Goal: Information Seeking & Learning: Learn about a topic

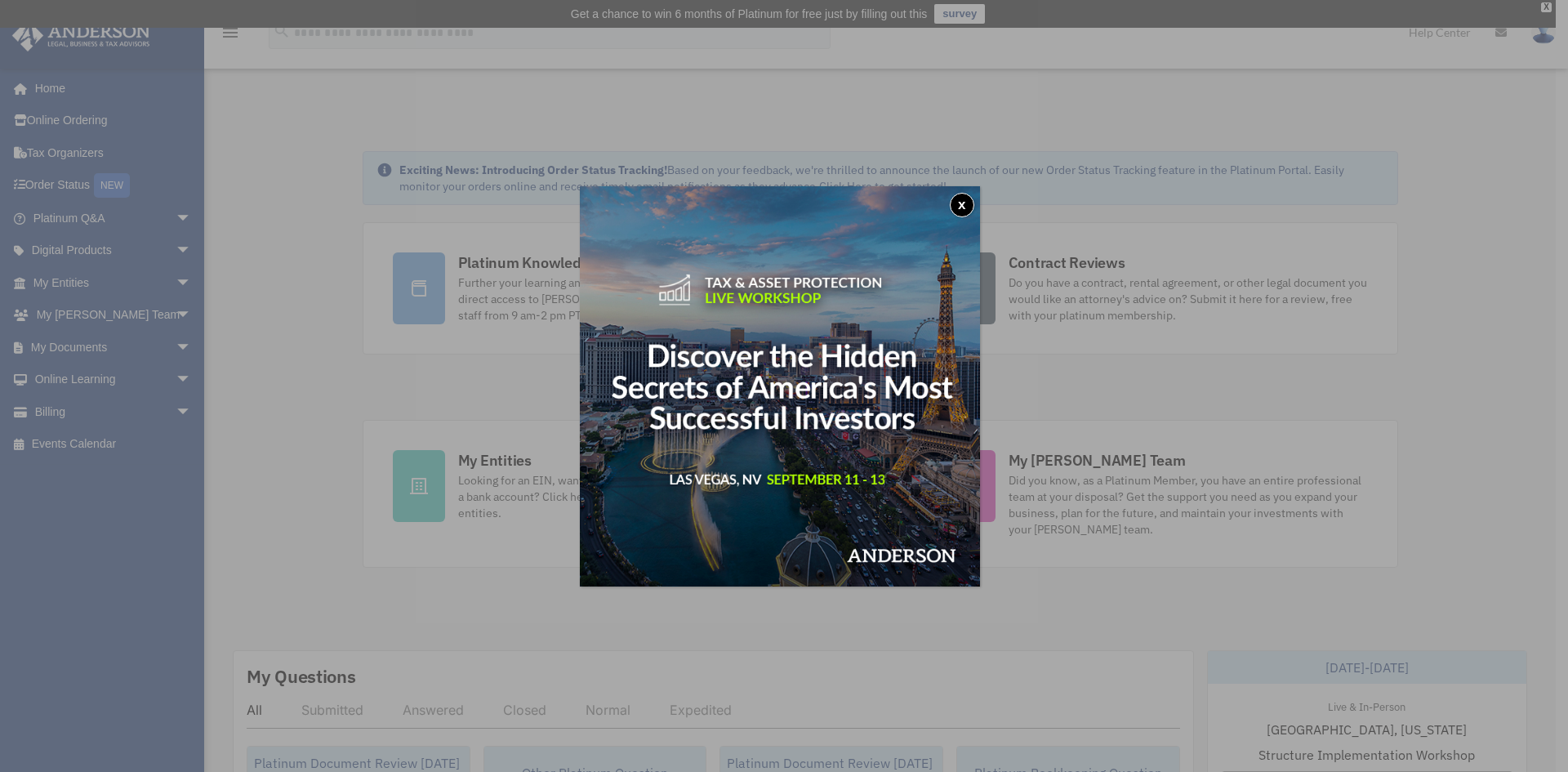
click at [970, 206] on button "x" at bounding box center [961, 205] width 25 height 25
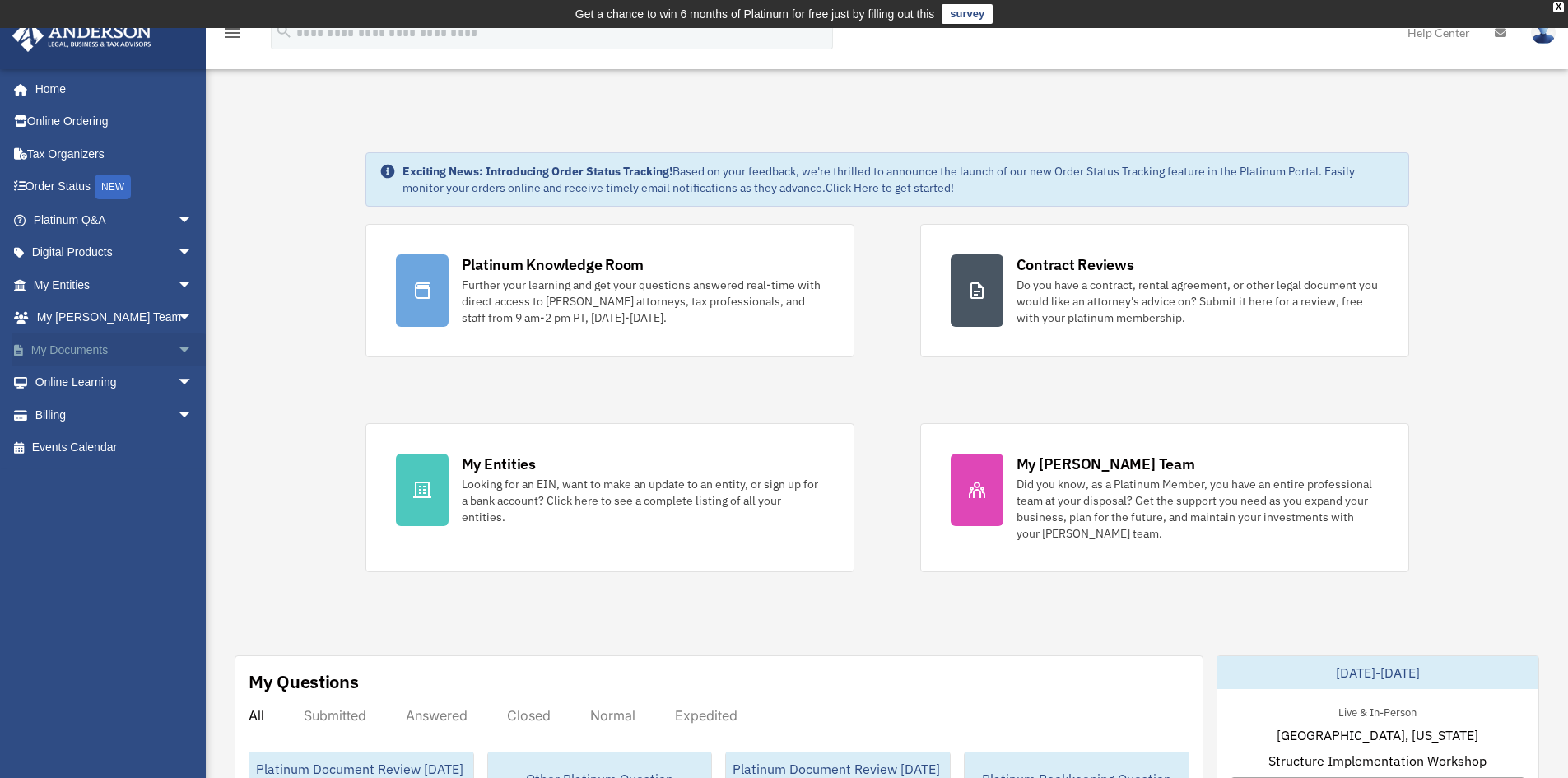
click at [177, 346] on span "arrow_drop_down" at bounding box center [193, 350] width 33 height 34
click at [177, 348] on span "arrow_drop_up" at bounding box center [193, 350] width 33 height 34
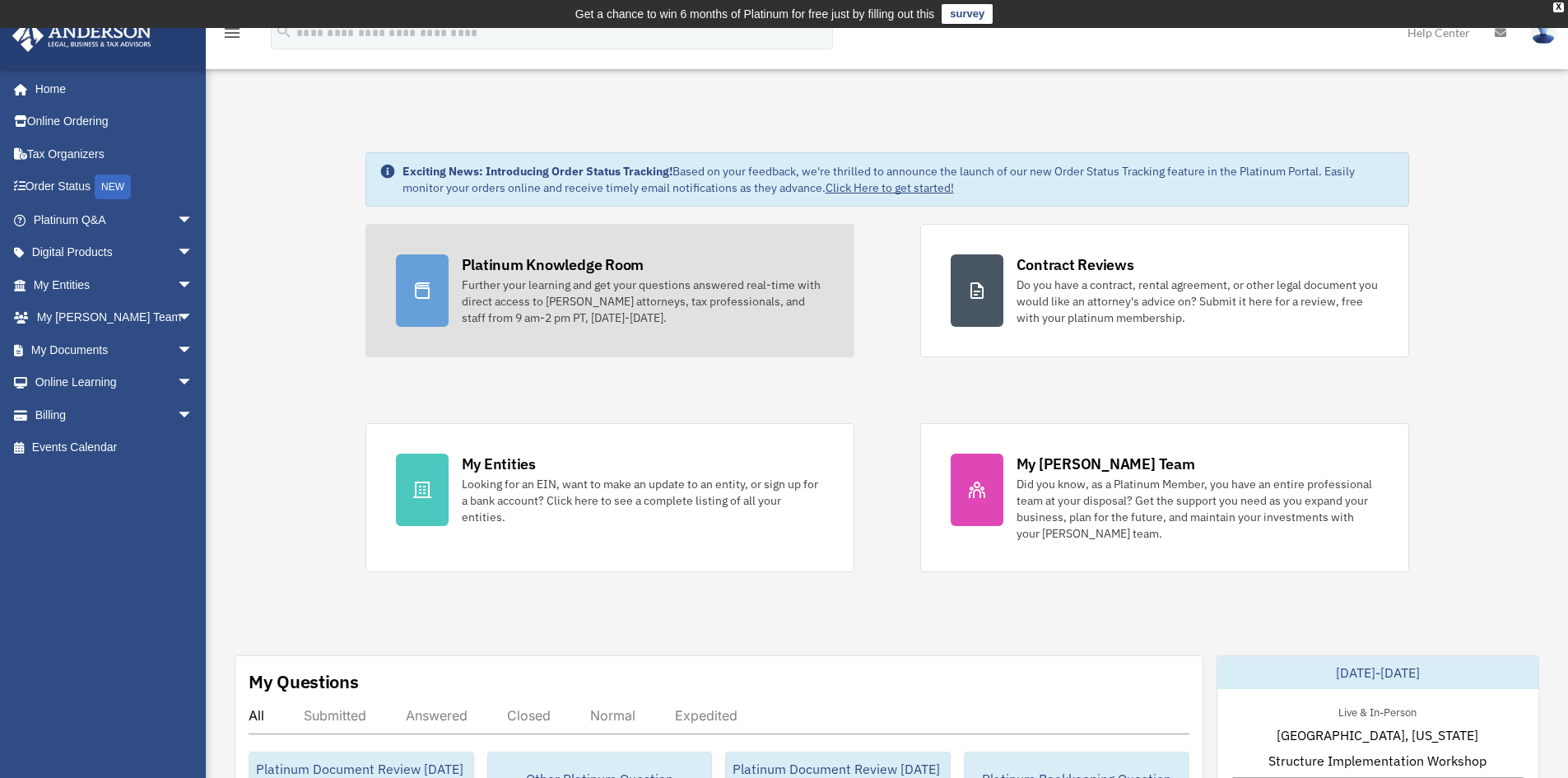
click at [581, 297] on div "Further your learning and get your questions answered real-time with direct acc…" at bounding box center [643, 302] width 362 height 49
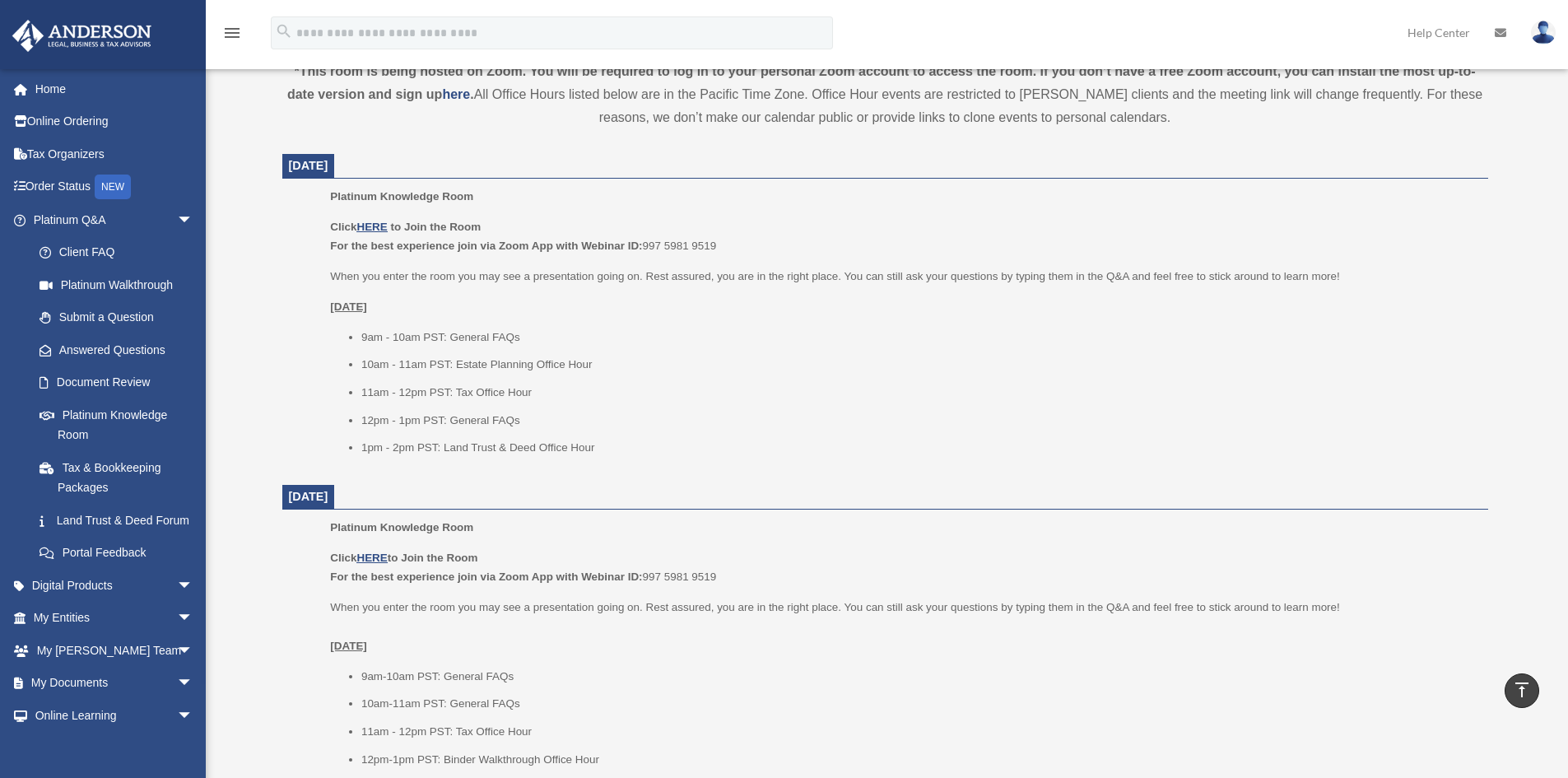
scroll to position [686, 0]
